Goal: Check status: Check status

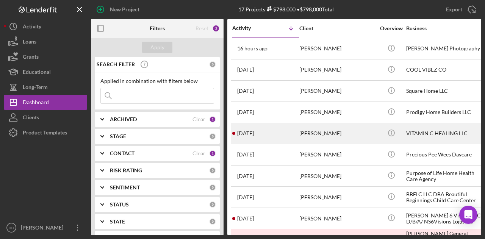
click at [427, 132] on div "VITAMIN C HEALING LLC" at bounding box center [444, 133] width 76 height 20
